Goal: Information Seeking & Learning: Compare options

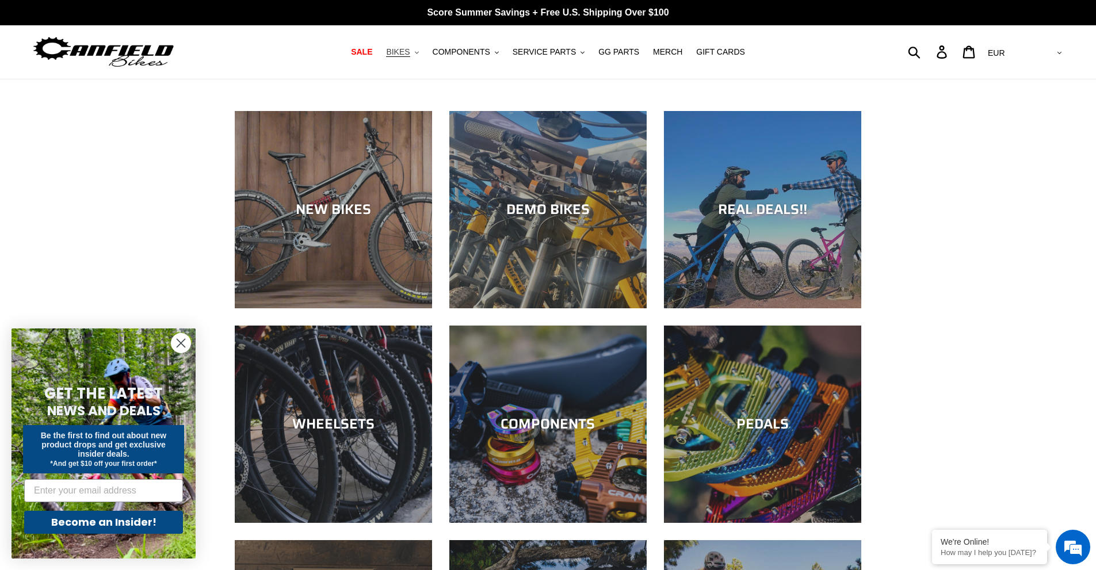
click at [410, 51] on span "BIKES" at bounding box center [398, 52] width 24 height 10
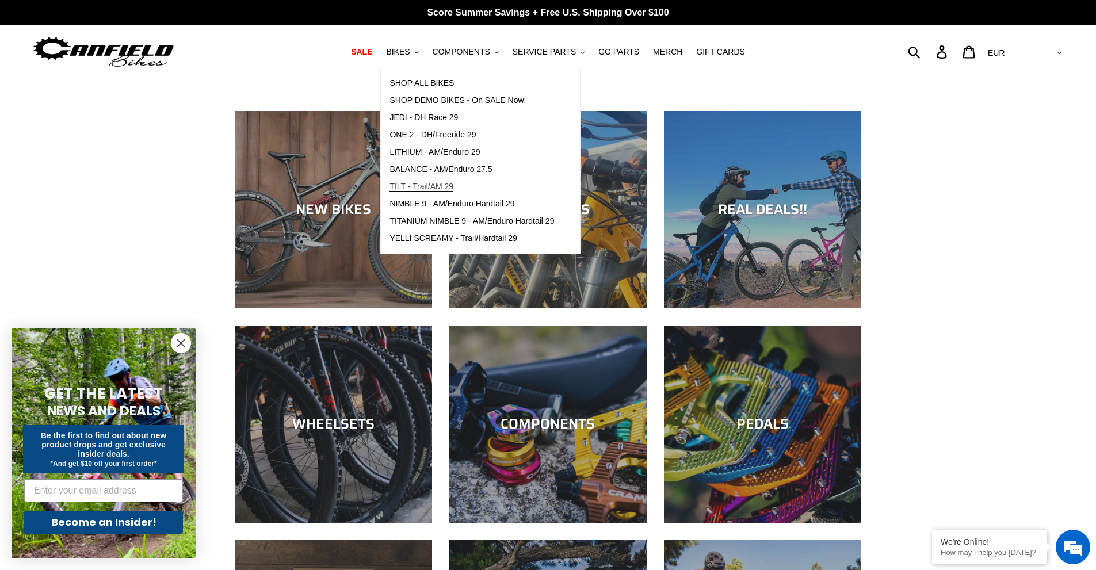
click at [452, 188] on span "TILT - Trail/AM 29" at bounding box center [421, 187] width 64 height 10
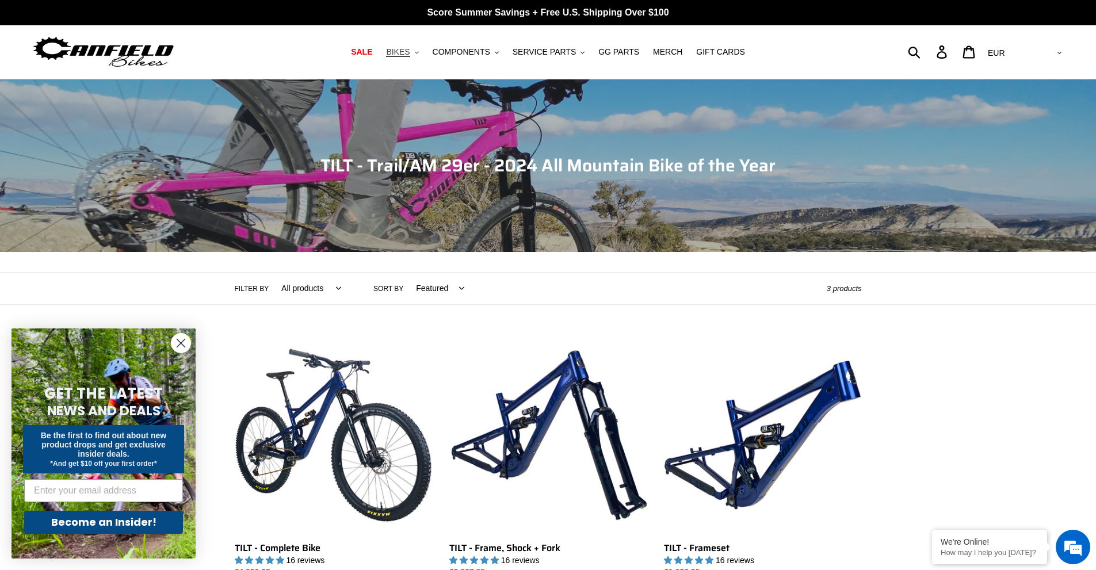
click at [410, 50] on span "BIKES" at bounding box center [398, 52] width 24 height 10
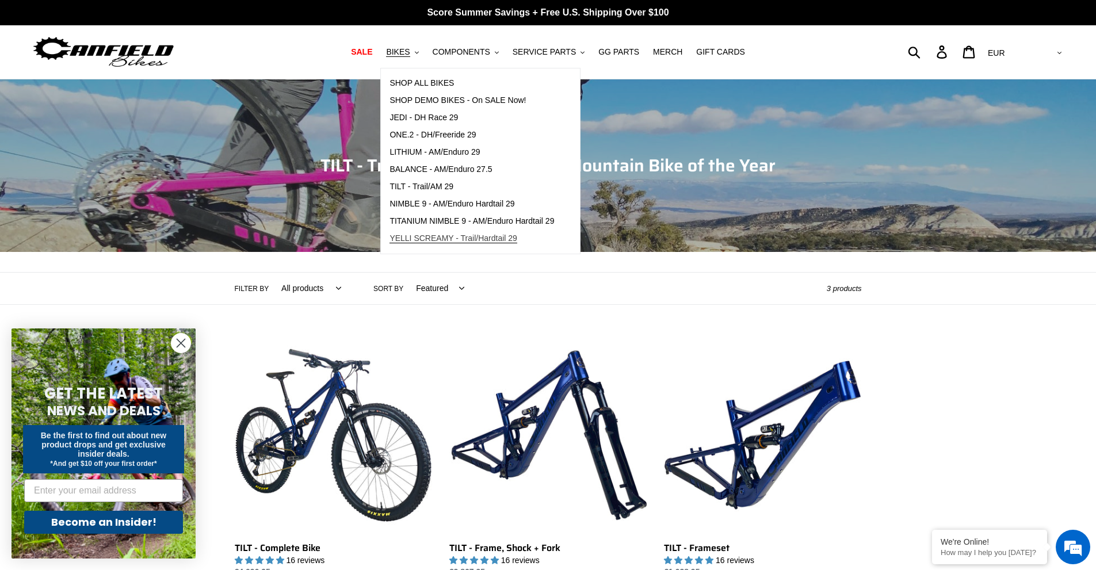
click at [441, 234] on span "YELLI SCREAMY - Trail/Hardtail 29" at bounding box center [453, 239] width 128 height 10
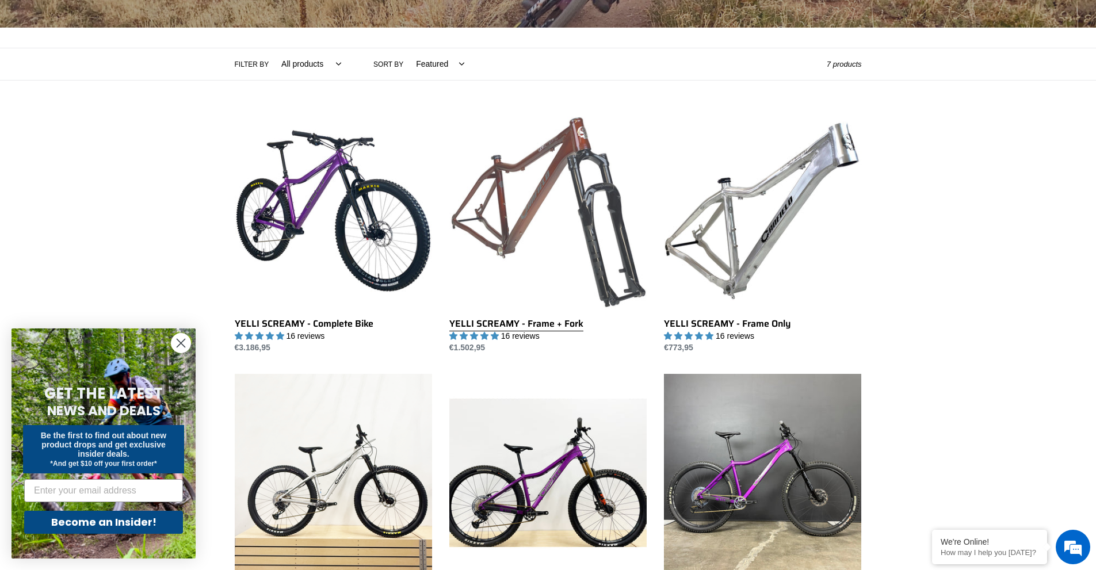
scroll to position [230, 0]
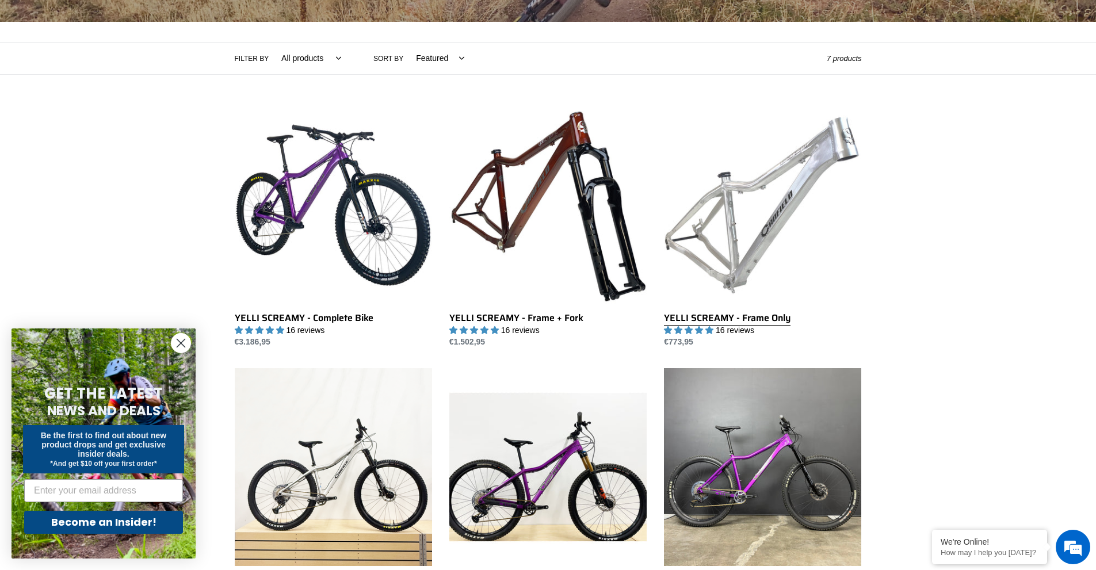
click at [751, 216] on link "YELLI SCREAMY - Frame Only" at bounding box center [762, 227] width 197 height 242
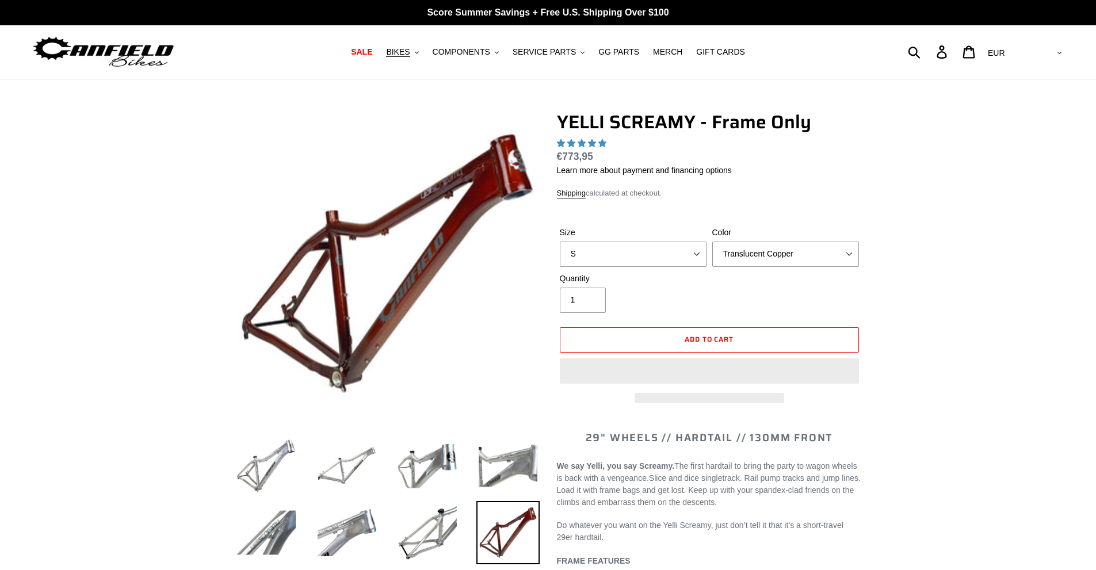
select select "highest-rating"
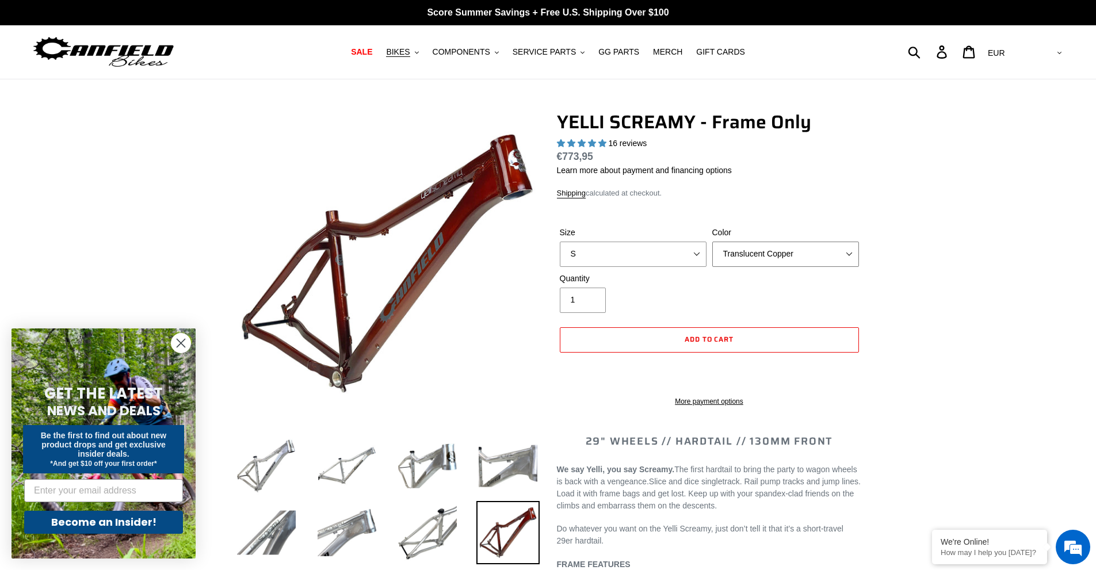
click at [741, 251] on select "Translucent Copper Purple Haze Raw" at bounding box center [785, 254] width 147 height 25
click at [712, 242] on select "Translucent Copper Purple Haze Raw" at bounding box center [785, 254] width 147 height 25
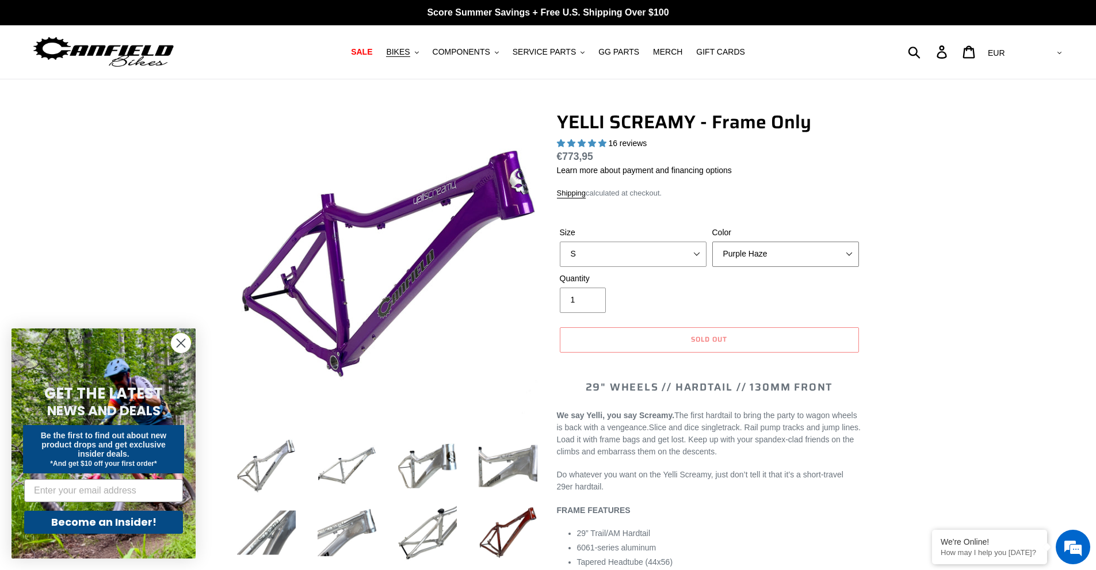
click at [759, 251] on select "Translucent Copper Purple Haze Raw" at bounding box center [785, 254] width 147 height 25
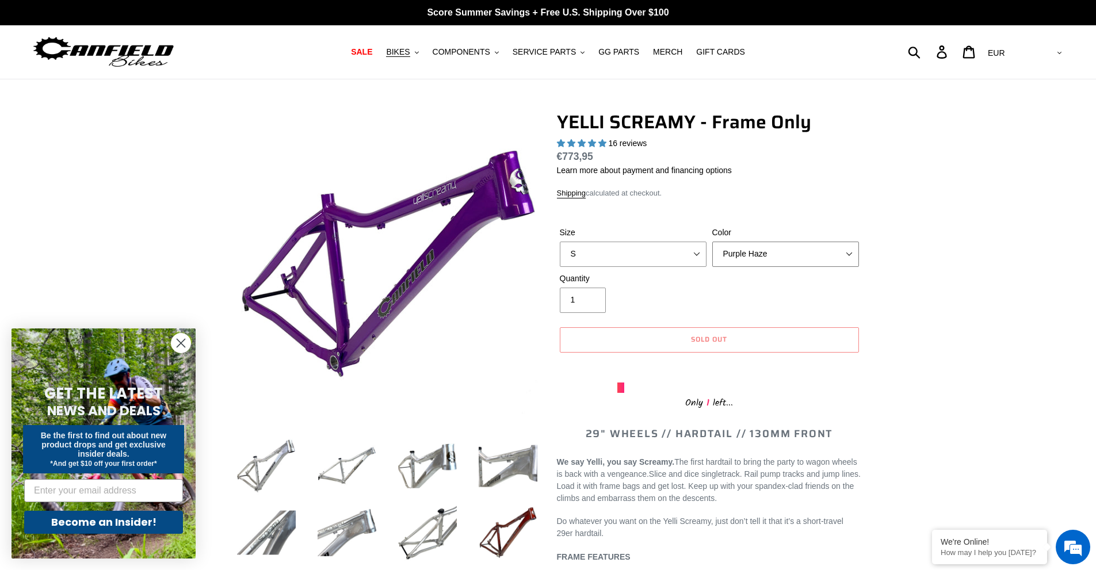
select select "Raw"
click at [712, 242] on select "Translucent Copper Purple Haze Raw" at bounding box center [785, 254] width 147 height 25
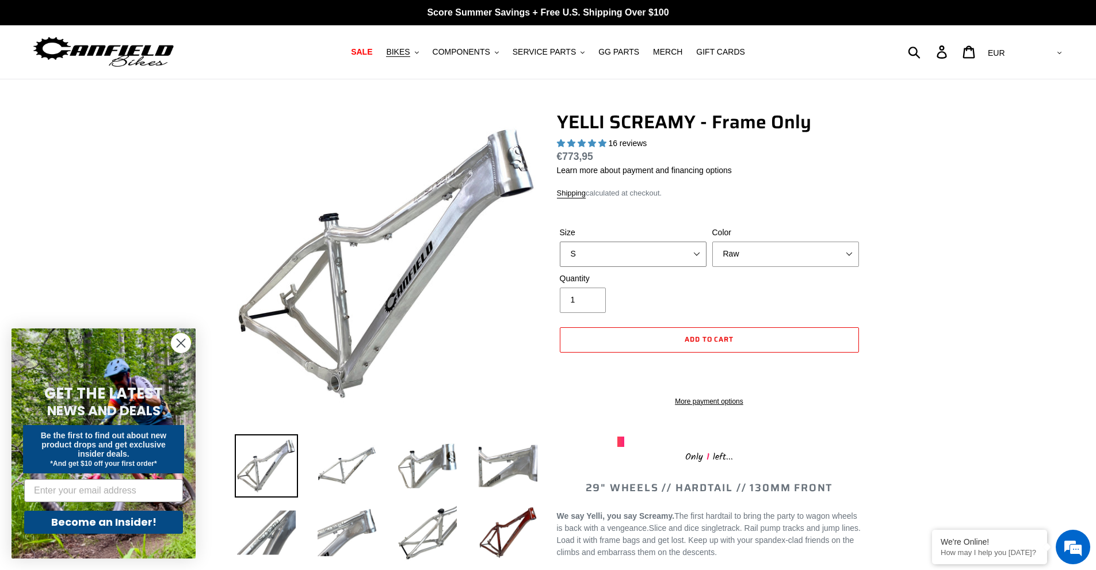
click at [675, 262] on select "S M L XL" at bounding box center [633, 254] width 147 height 25
select select "M"
click at [560, 242] on select "S M L XL" at bounding box center [633, 254] width 147 height 25
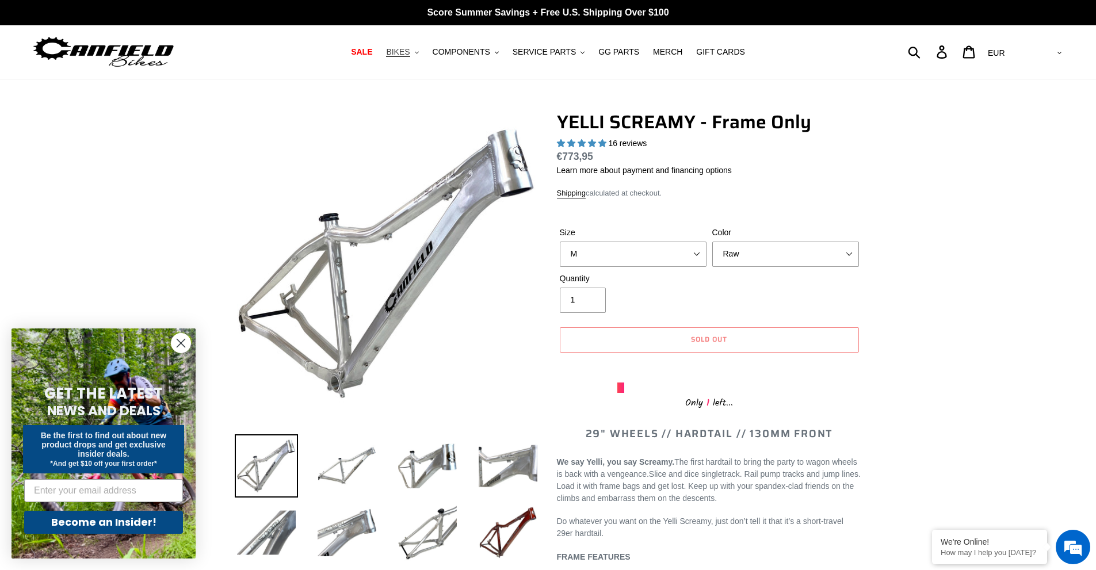
click at [422, 53] on button "BIKES .cls-1{fill:#231f20}" at bounding box center [402, 52] width 44 height 16
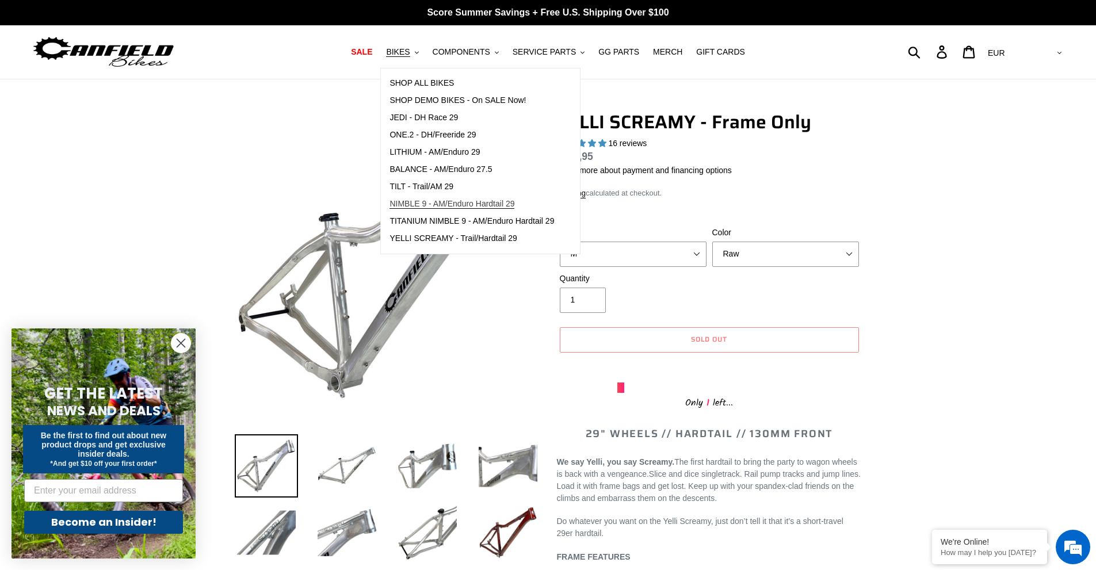
click at [441, 199] on span "NIMBLE 9 - AM/Enduro Hardtail 29" at bounding box center [451, 204] width 125 height 10
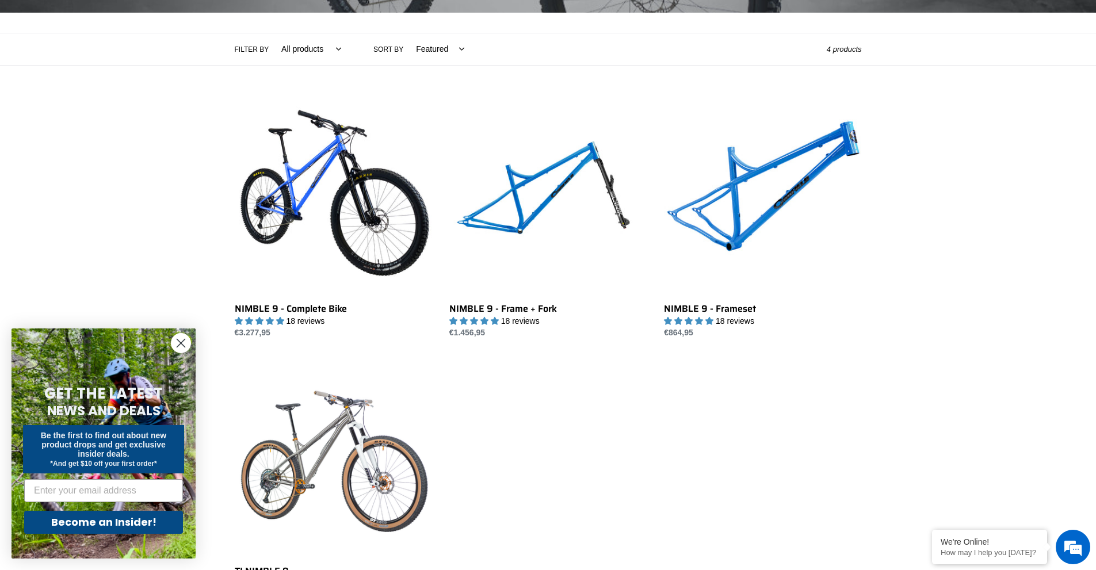
scroll to position [230, 0]
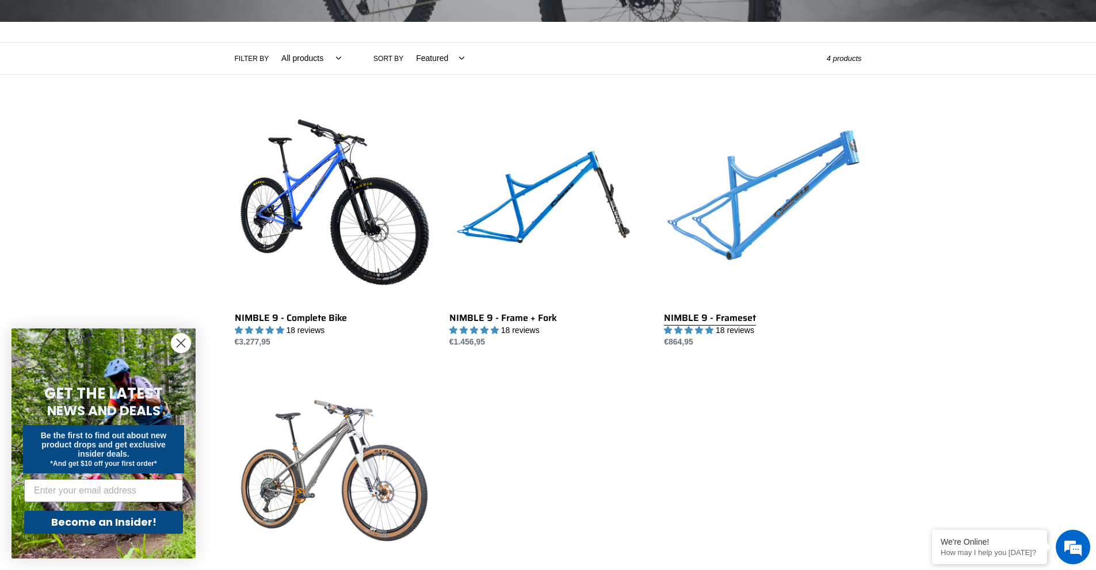
click at [743, 215] on link "NIMBLE 9 - Frameset" at bounding box center [762, 227] width 197 height 242
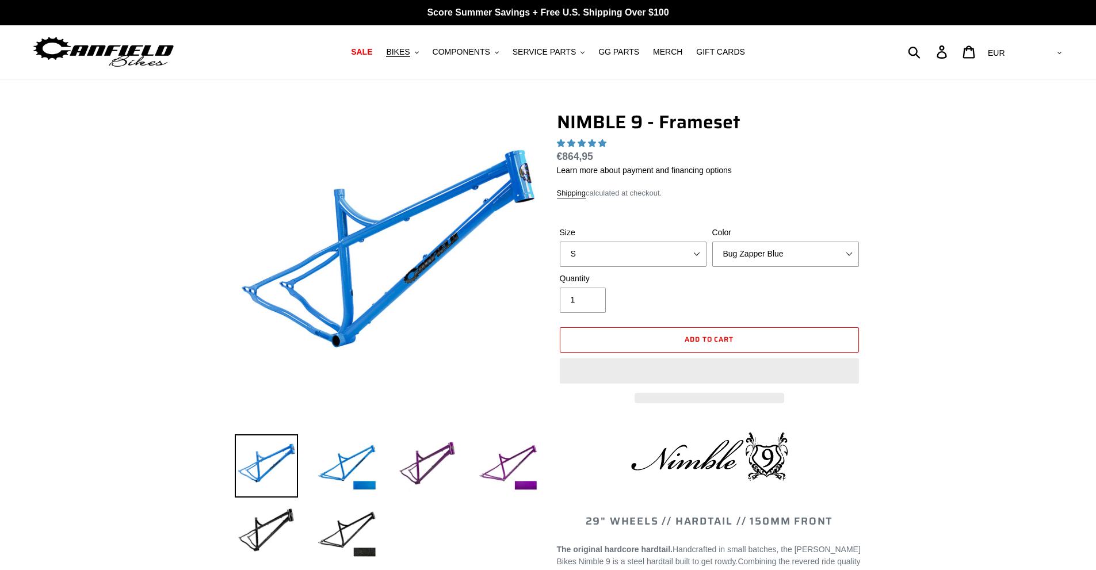
select select "highest-rating"
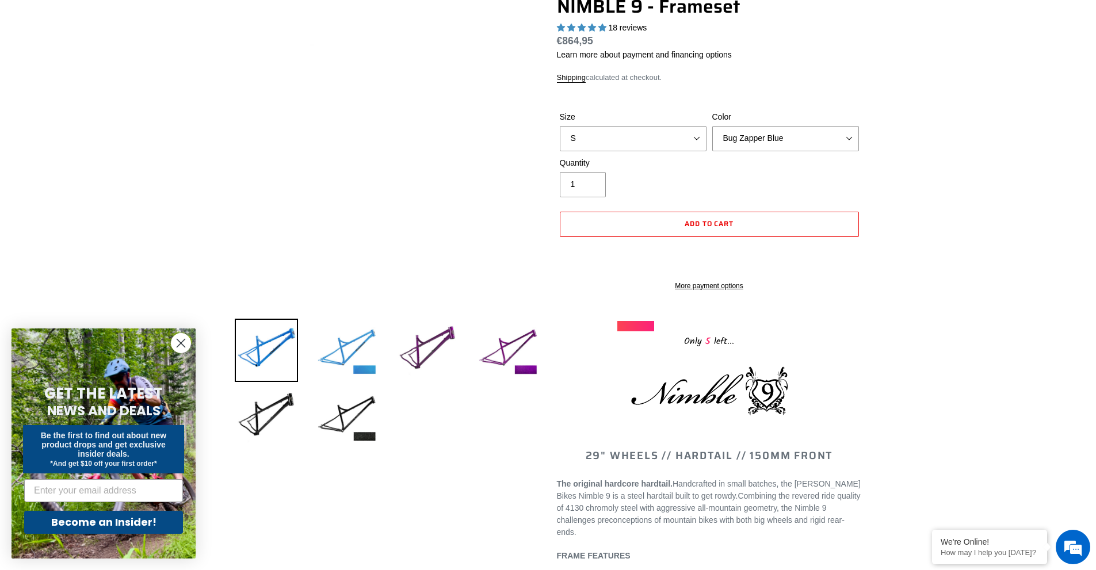
scroll to position [115, 0]
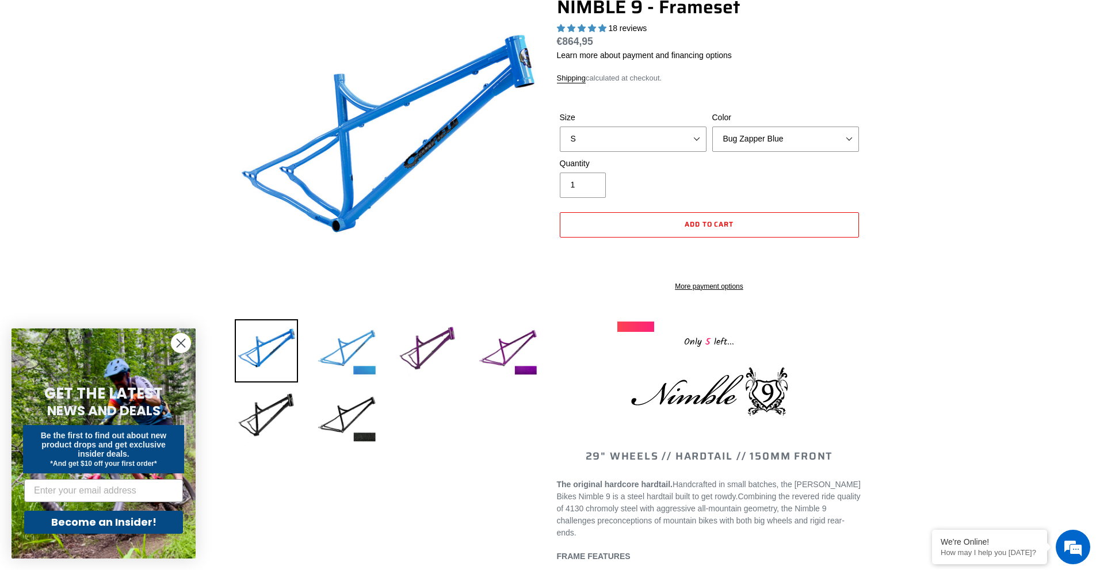
click at [349, 338] on img at bounding box center [346, 350] width 63 height 63
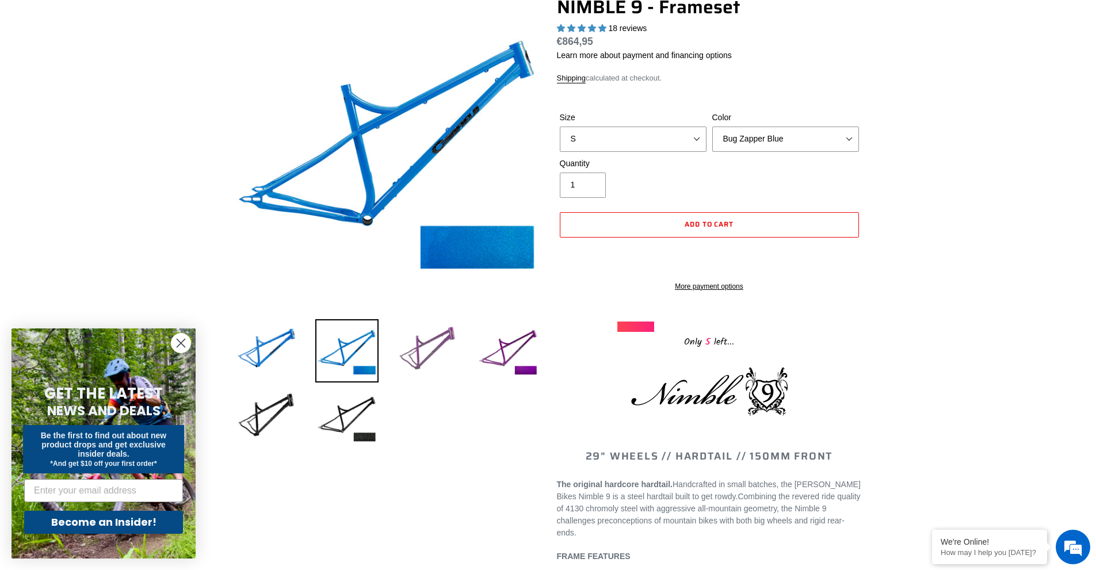
click at [412, 332] on img at bounding box center [427, 350] width 63 height 63
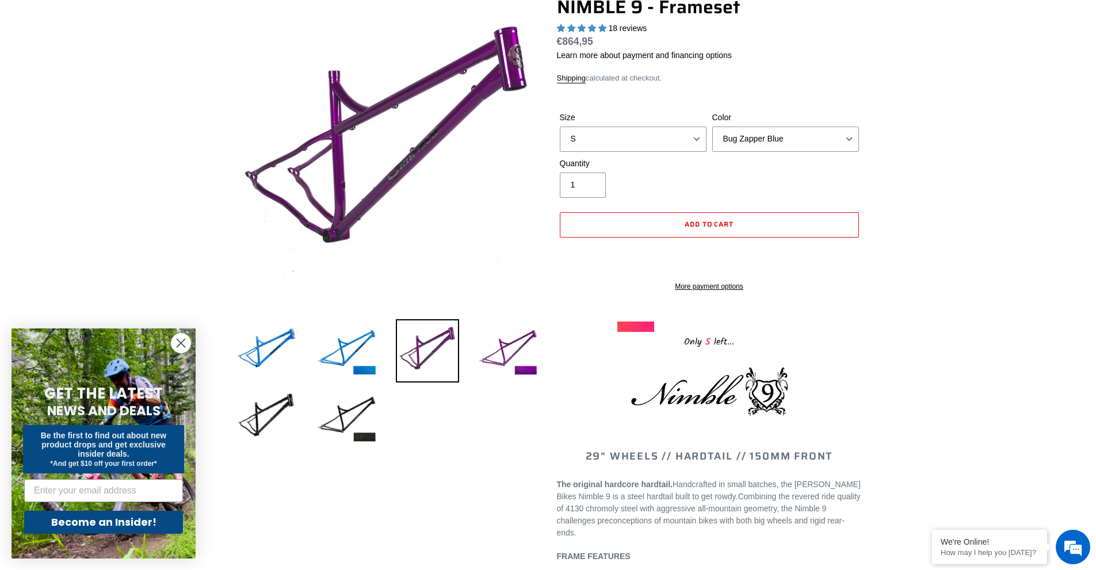
click at [471, 332] on li at bounding box center [499, 353] width 81 height 67
click at [517, 343] on img at bounding box center [507, 350] width 63 height 63
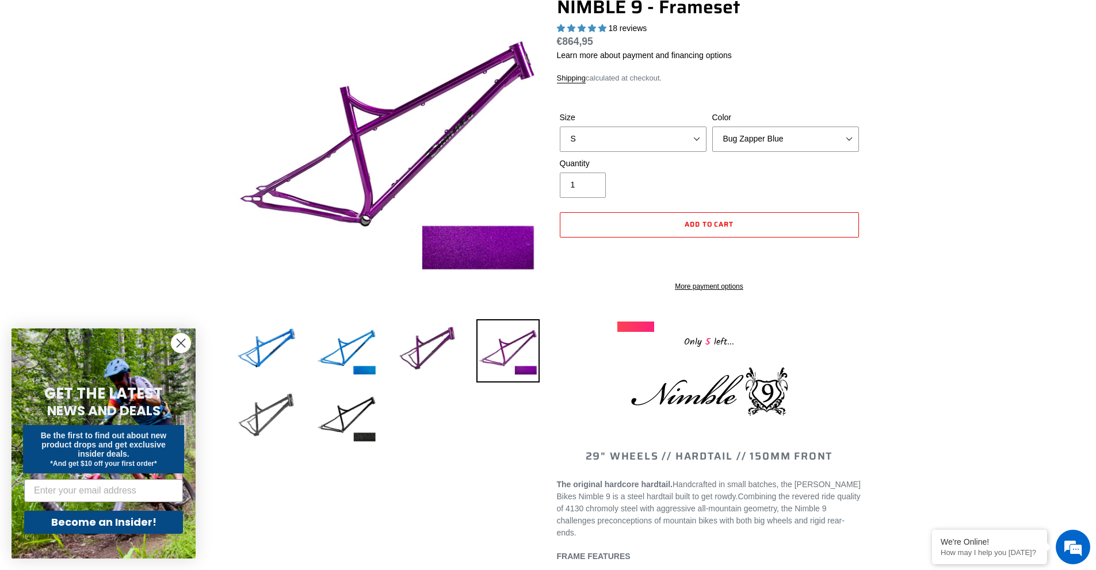
click at [270, 398] on img at bounding box center [266, 417] width 63 height 63
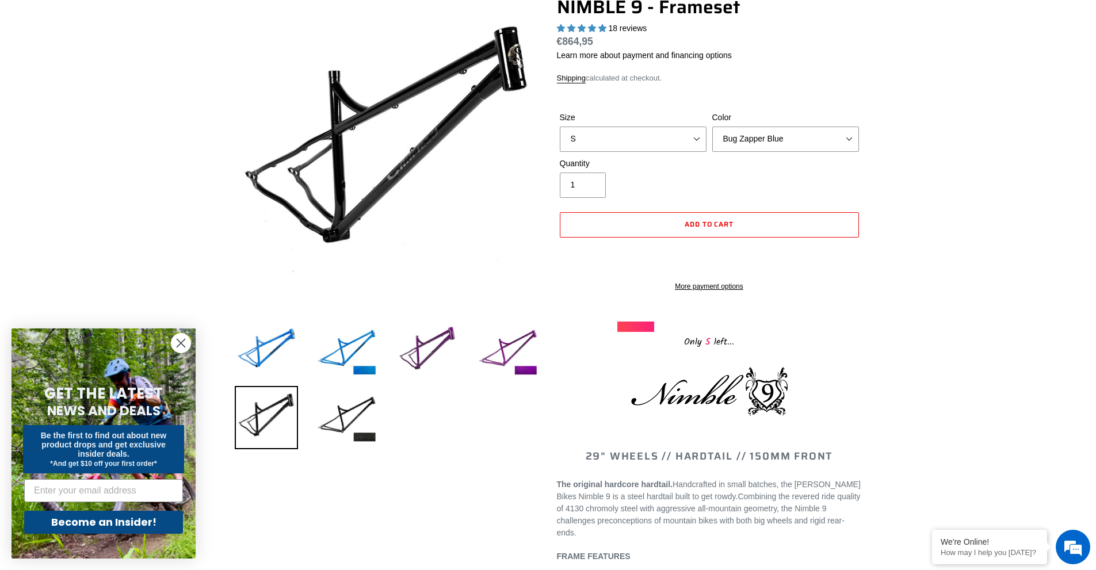
scroll to position [0, 0]
click at [352, 401] on img at bounding box center [346, 417] width 63 height 63
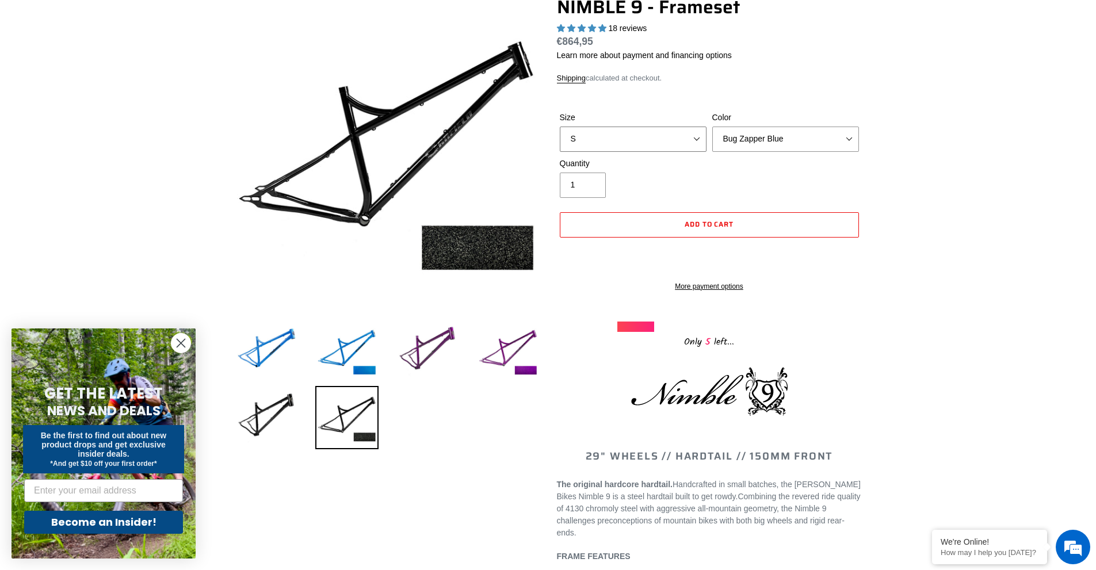
click at [659, 142] on select "S M L XL" at bounding box center [633, 139] width 147 height 25
click at [768, 140] on select "Bug Zapper Blue Purple Haze -Sold Out Galaxy Black" at bounding box center [785, 139] width 147 height 25
click at [712, 127] on select "Bug Zapper Blue Purple Haze -Sold Out Galaxy Black" at bounding box center [785, 139] width 147 height 25
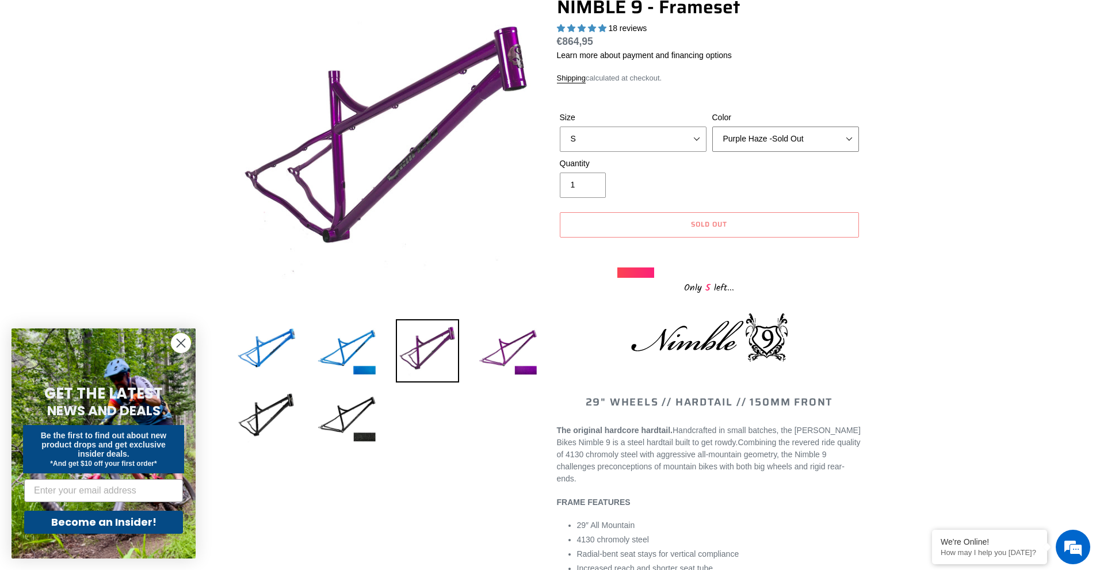
click at [778, 148] on select "Bug Zapper Blue Purple Haze -Sold Out Galaxy Black" at bounding box center [785, 139] width 147 height 25
select select "Galaxy Black"
click at [712, 127] on select "Bug Zapper Blue Purple Haze -Sold Out Galaxy Black" at bounding box center [785, 139] width 147 height 25
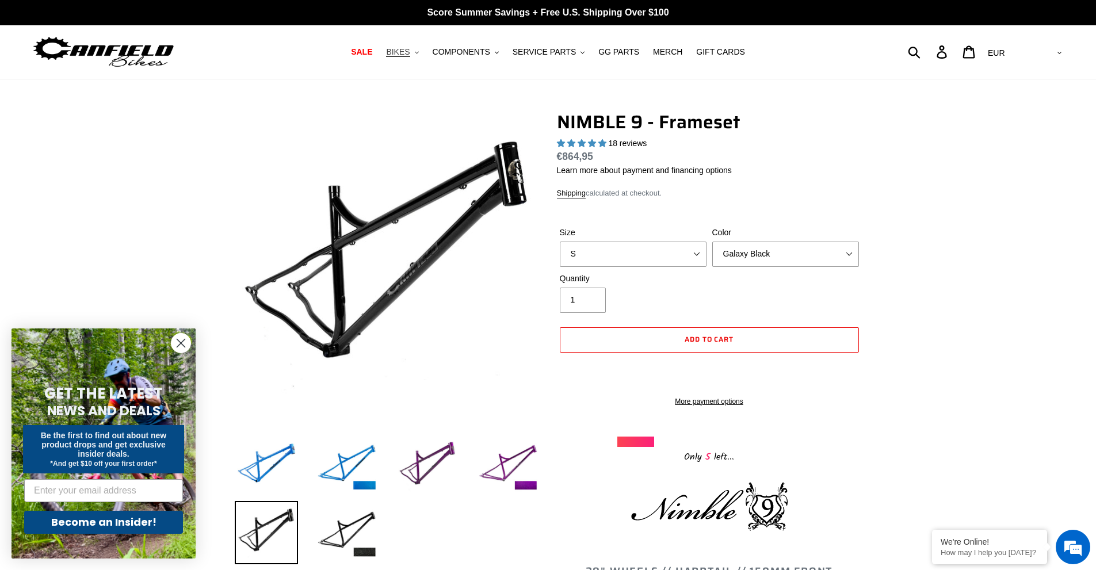
click at [401, 55] on span "BIKES" at bounding box center [398, 52] width 24 height 10
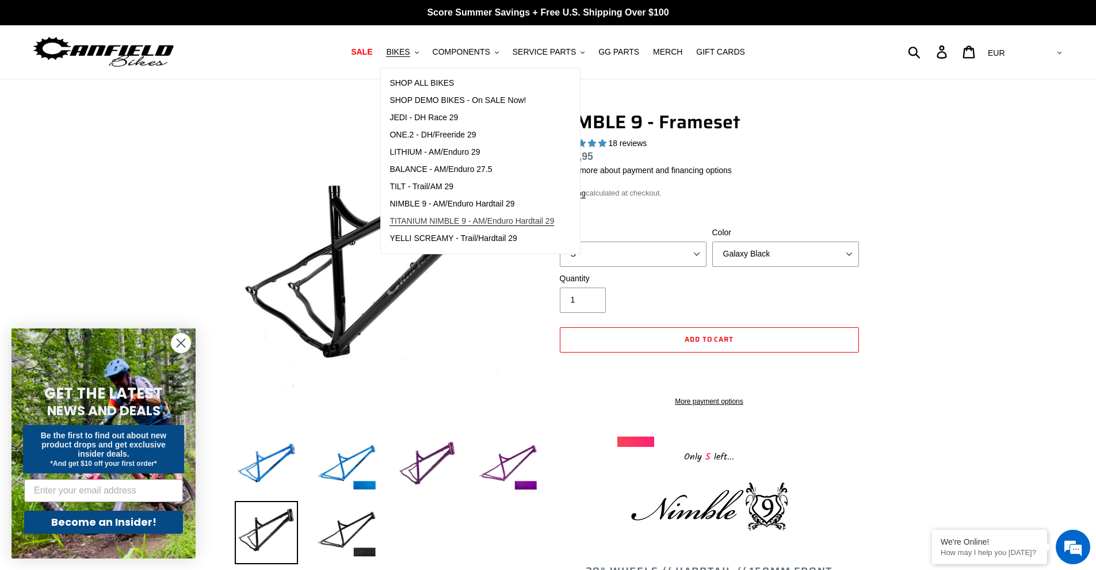
click at [484, 218] on span "TITANIUM NIMBLE 9 - AM/Enduro Hardtail 29" at bounding box center [471, 221] width 165 height 10
